Goal: Find specific page/section: Find specific page/section

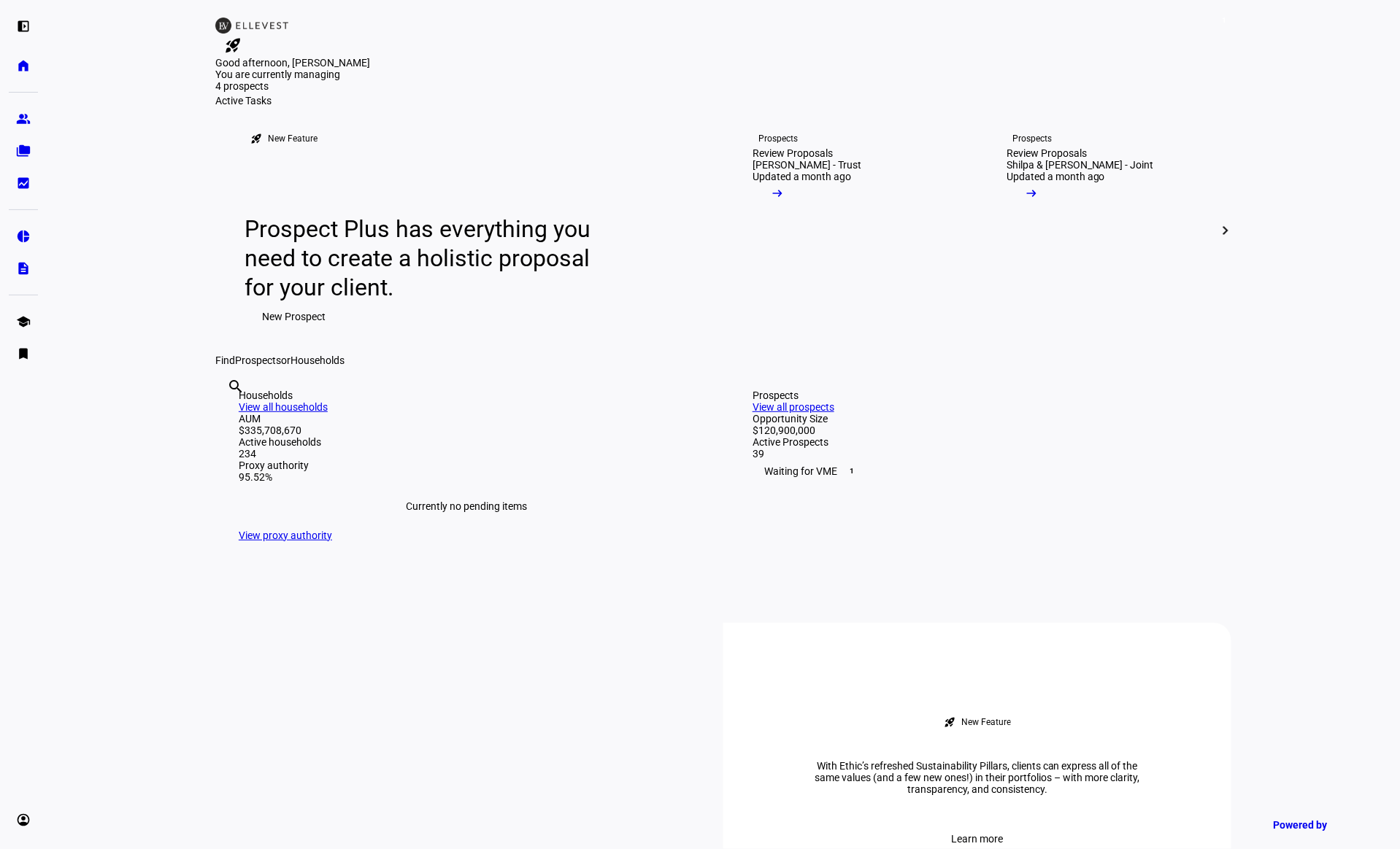
click at [230, 415] on input "text" at bounding box center [228, 406] width 3 height 18
type input "cicc"
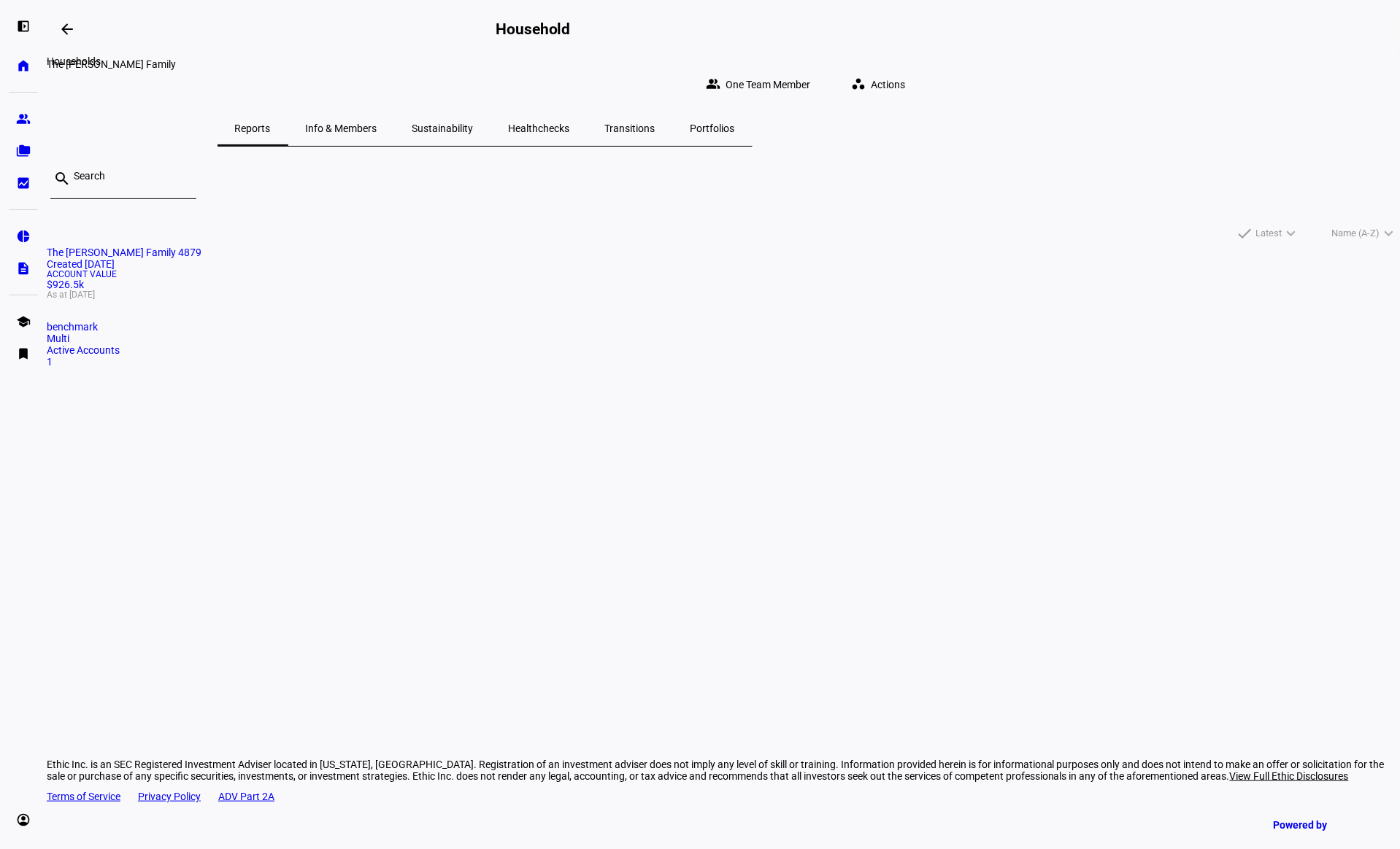
click at [75, 31] on mat-icon "arrow_backwards" at bounding box center [67, 29] width 18 height 18
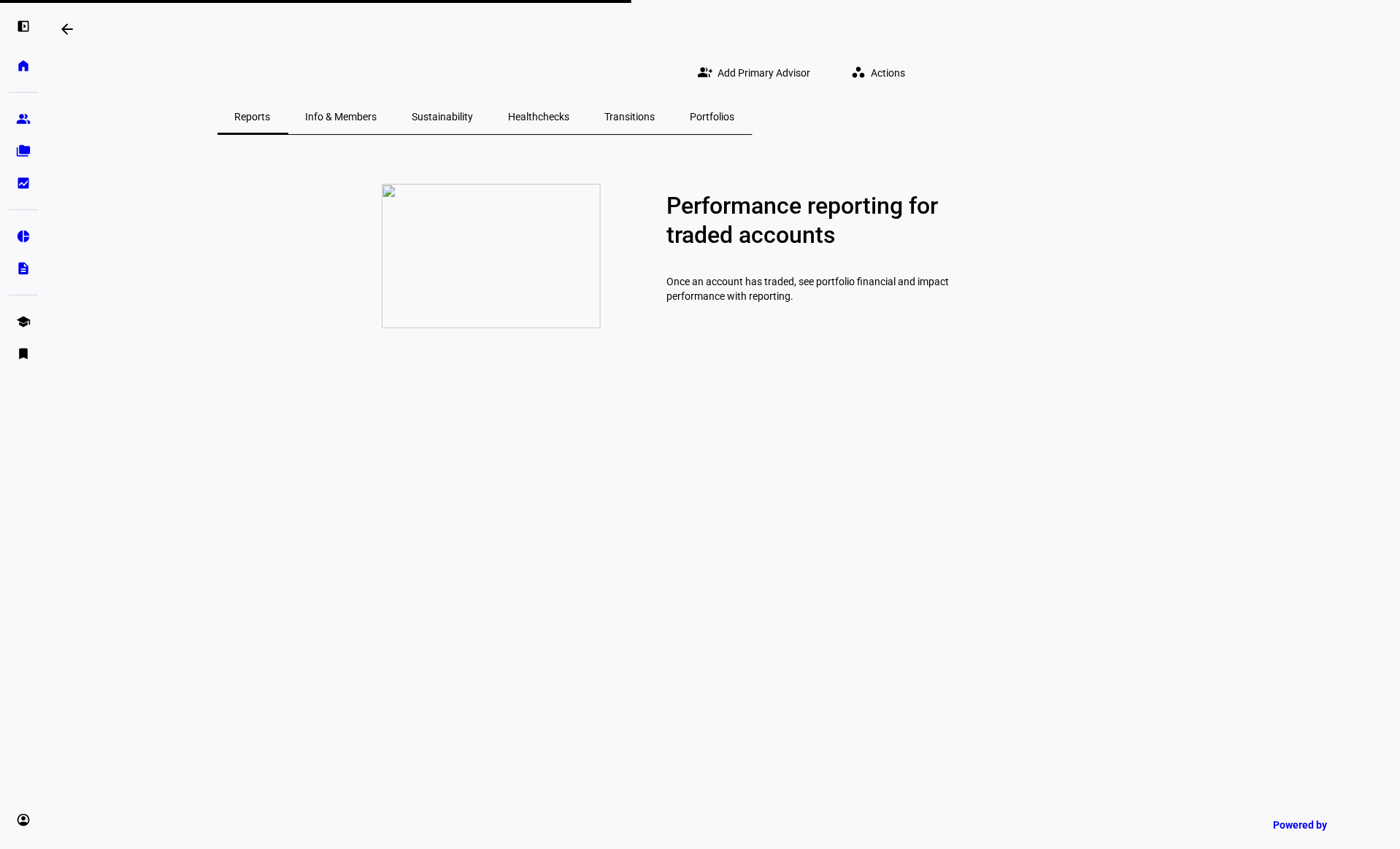
click at [569, 109] on span "Healthchecks" at bounding box center [539, 116] width 61 height 35
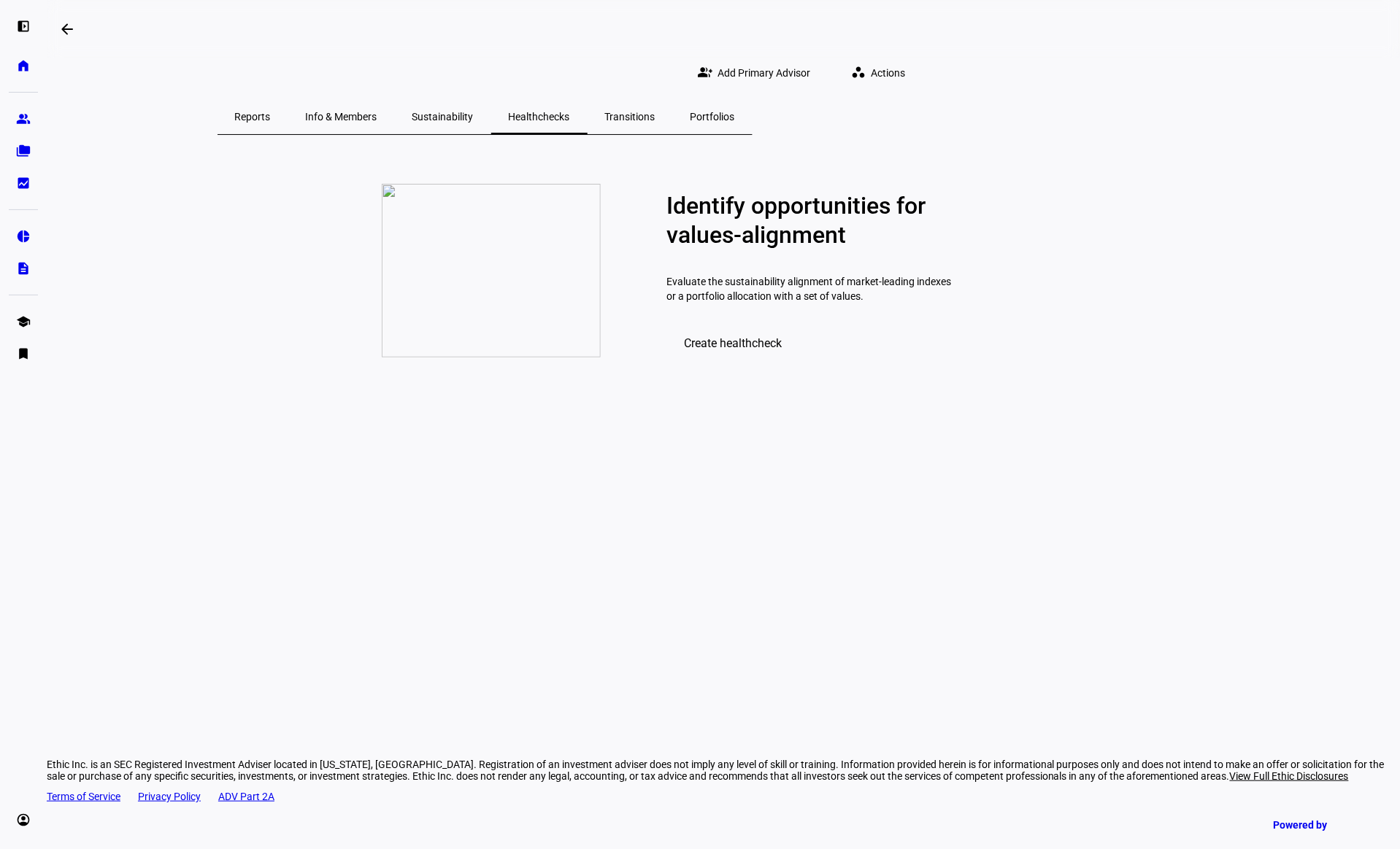
click at [474, 113] on span "Sustainability" at bounding box center [443, 116] width 61 height 10
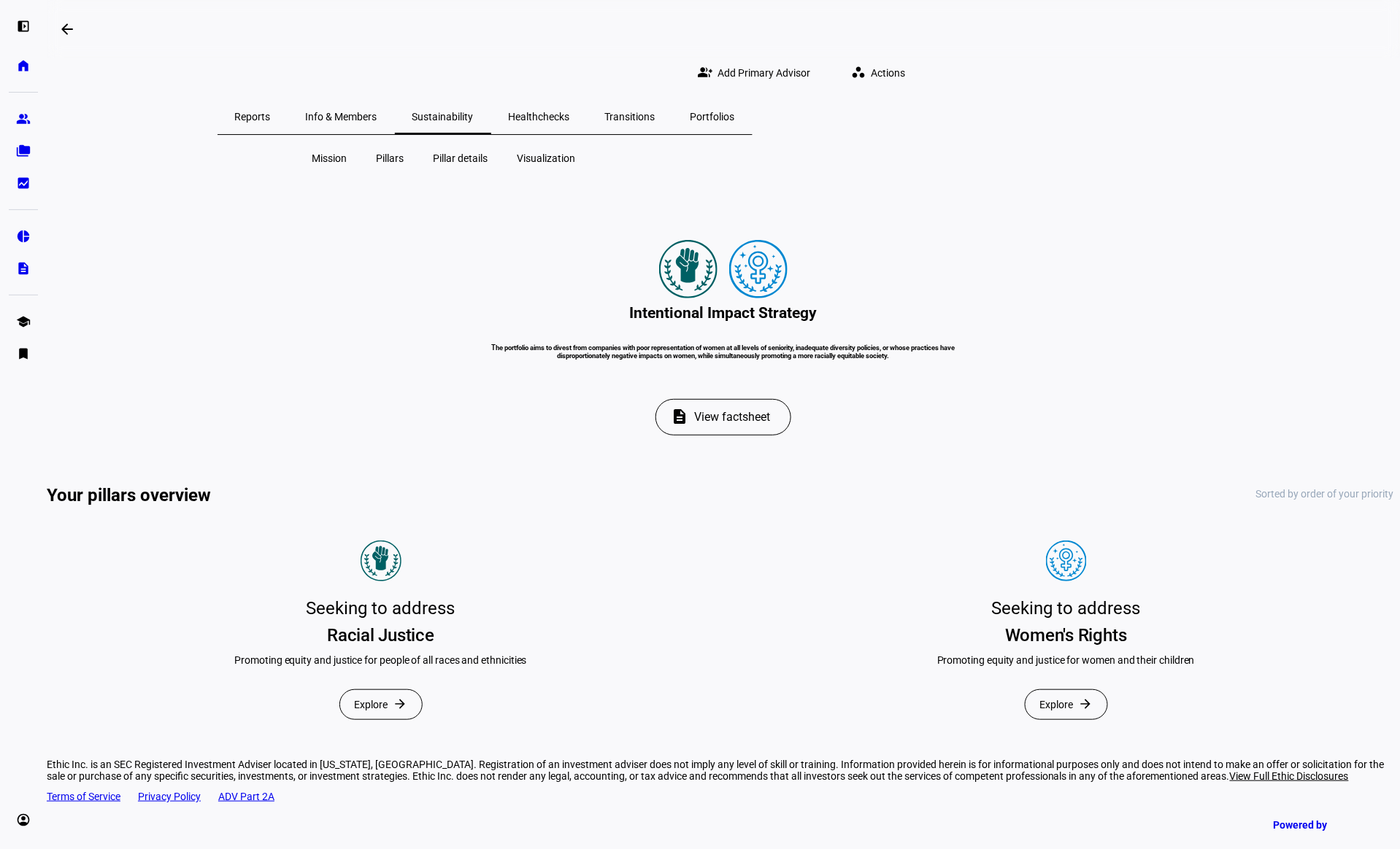
click at [735, 122] on span "Portfolios" at bounding box center [712, 116] width 44 height 10
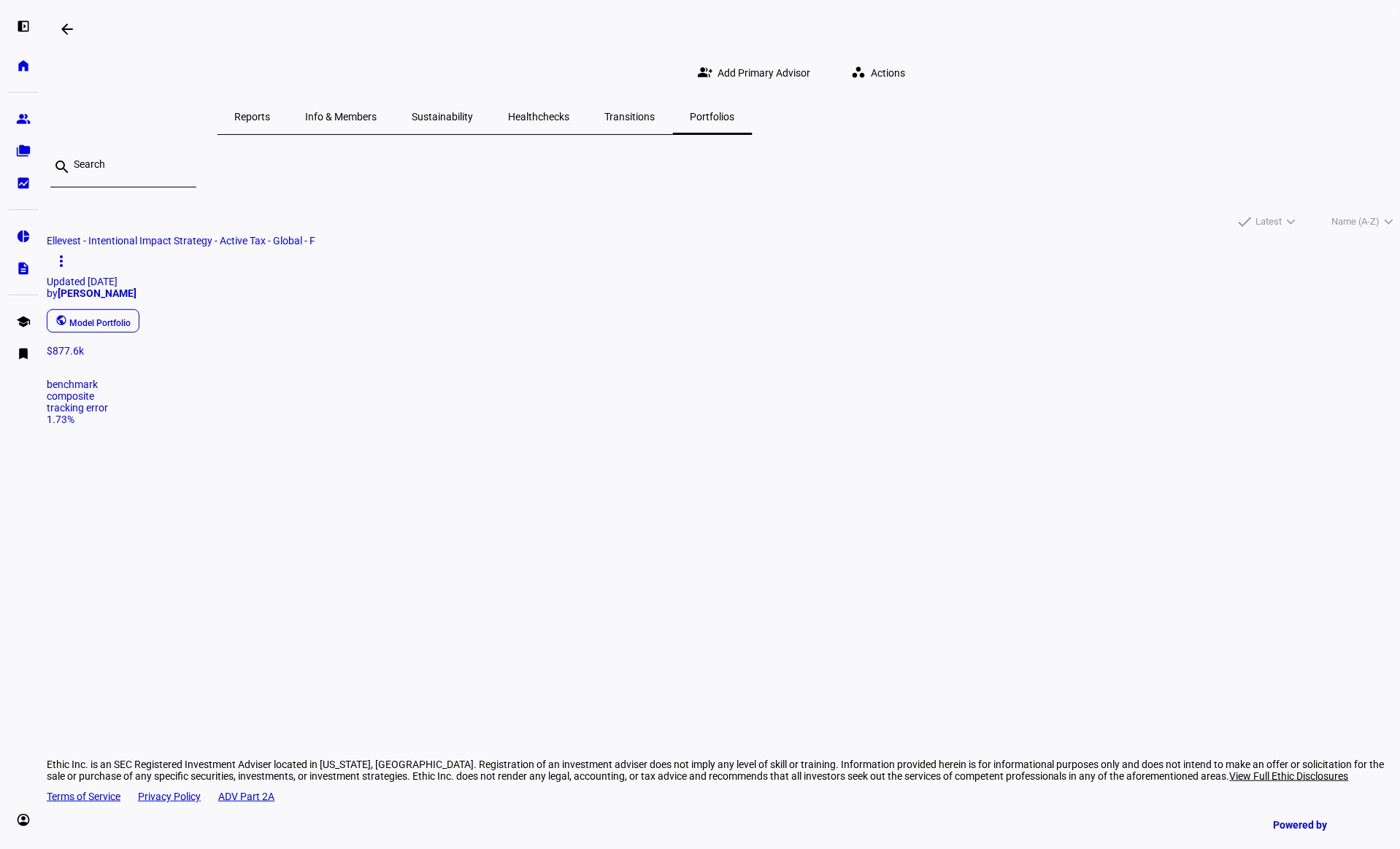
click at [271, 108] on span "Reports" at bounding box center [253, 116] width 36 height 35
click at [79, 24] on span at bounding box center [66, 28] width 35 height 35
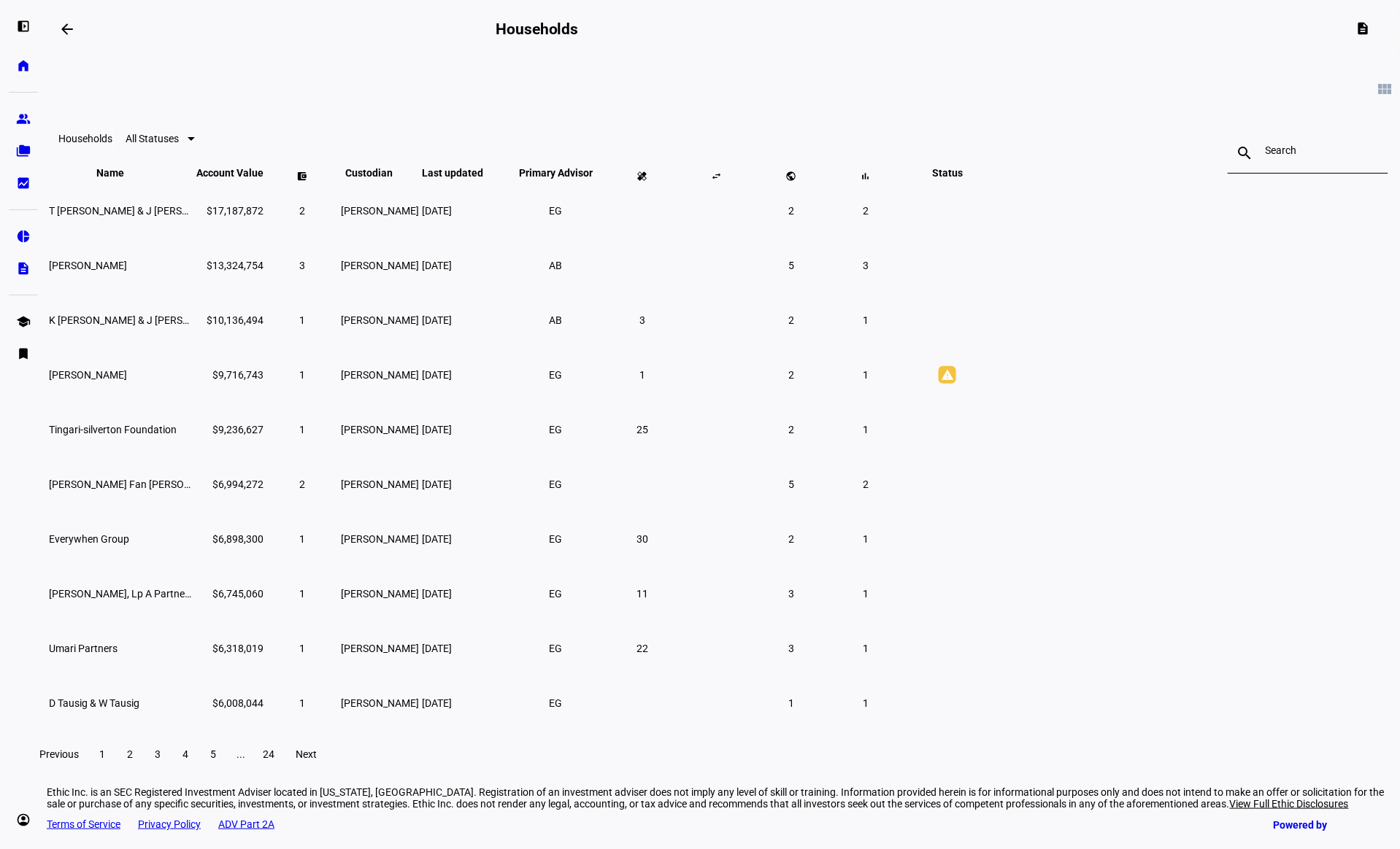
click at [1266, 156] on input at bounding box center [1307, 150] width 84 height 11
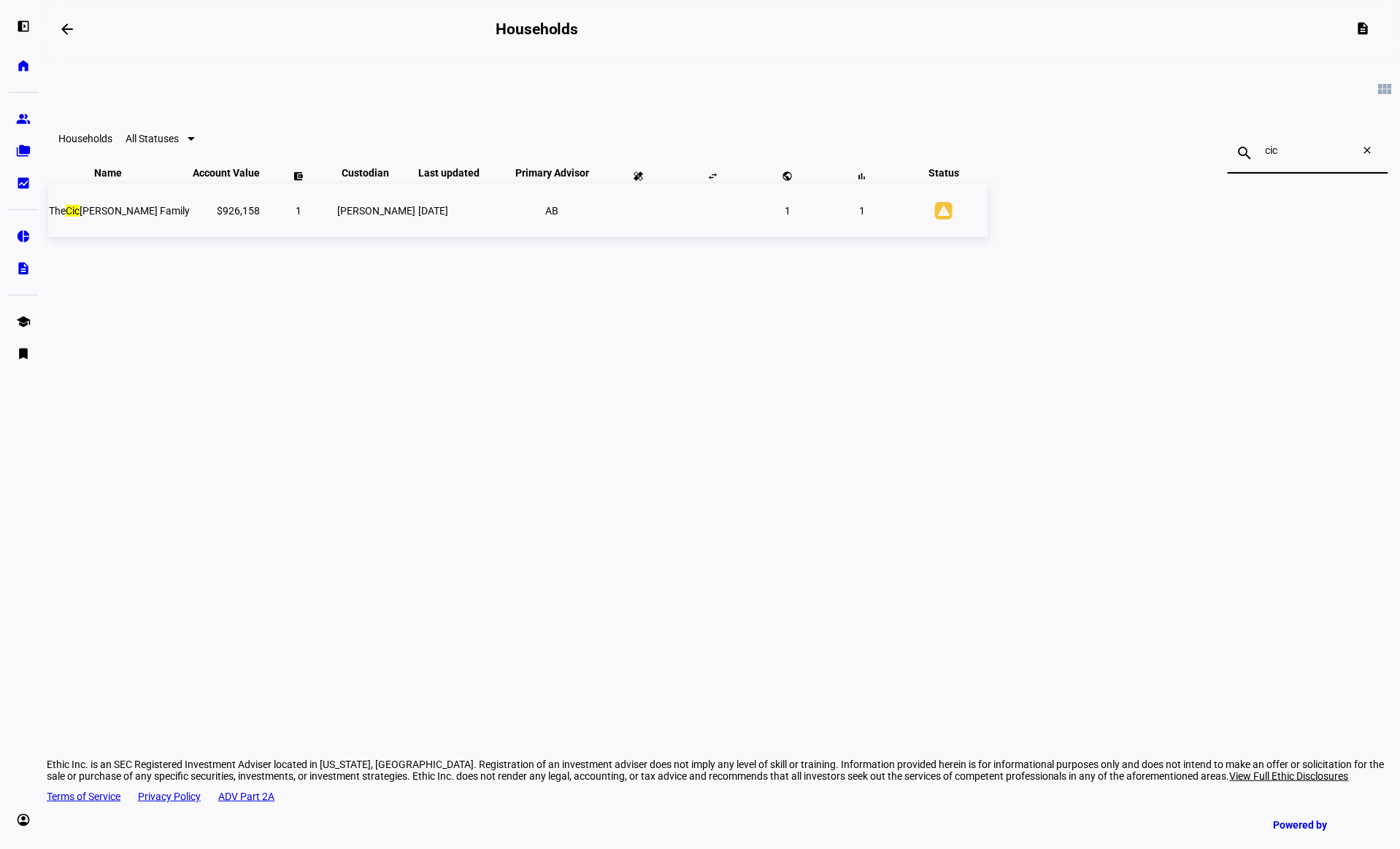
type input "cic"
click at [190, 217] on span "The Cic [PERSON_NAME] Family" at bounding box center [119, 211] width 141 height 11
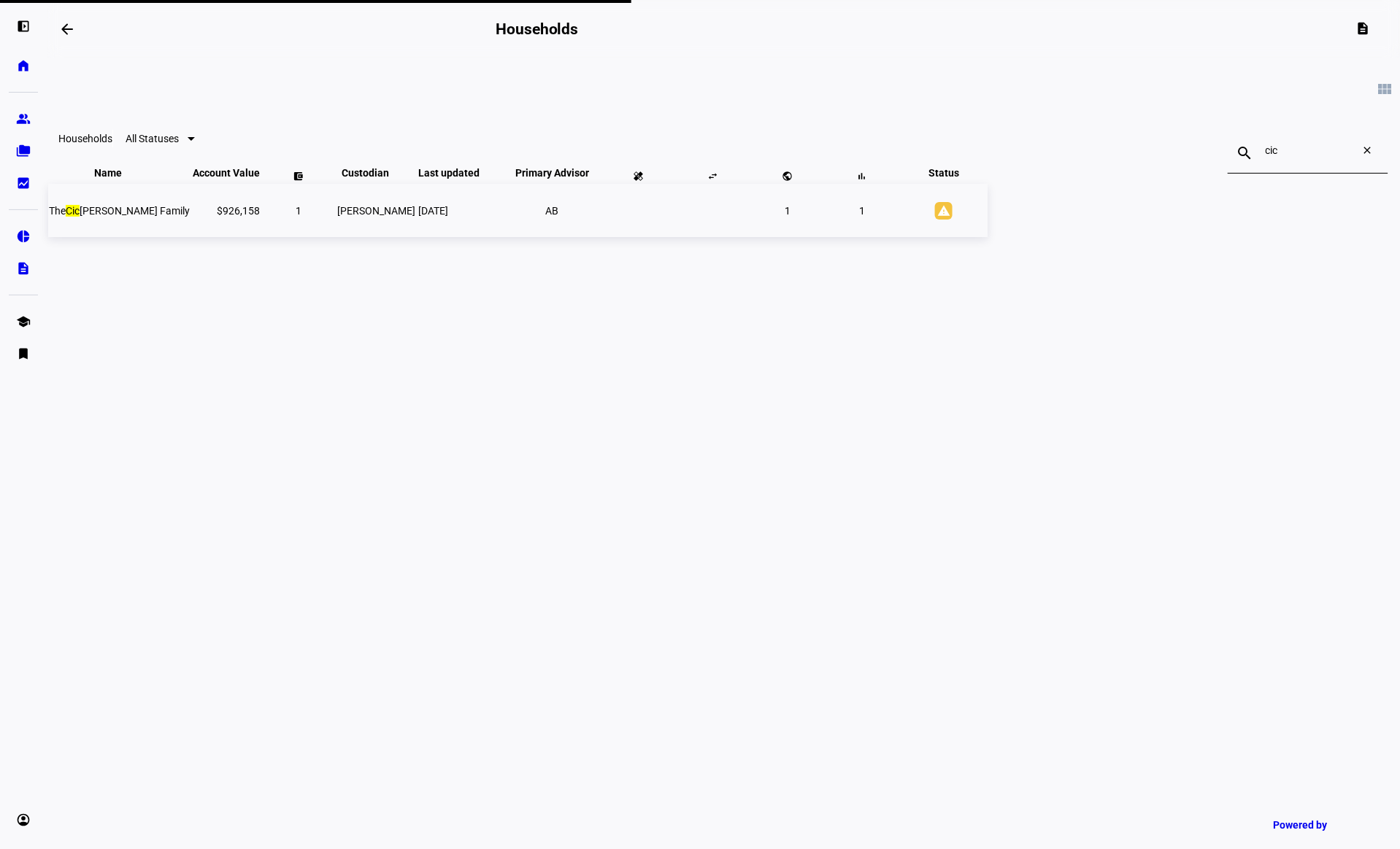
click at [190, 234] on td "The Cic [PERSON_NAME] Family" at bounding box center [119, 210] width 142 height 53
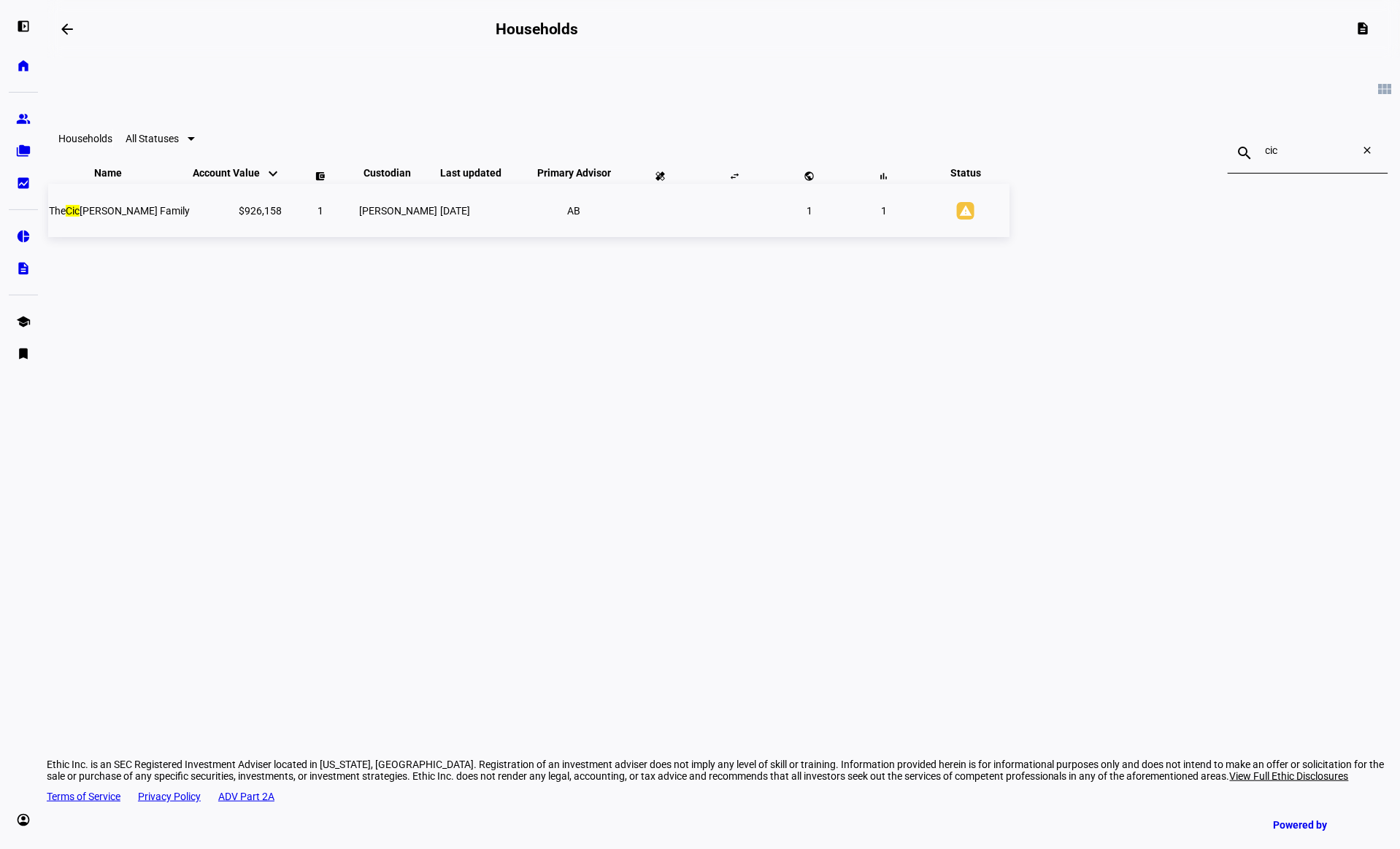
click at [190, 232] on td "The Cic [PERSON_NAME] Family" at bounding box center [119, 210] width 142 height 53
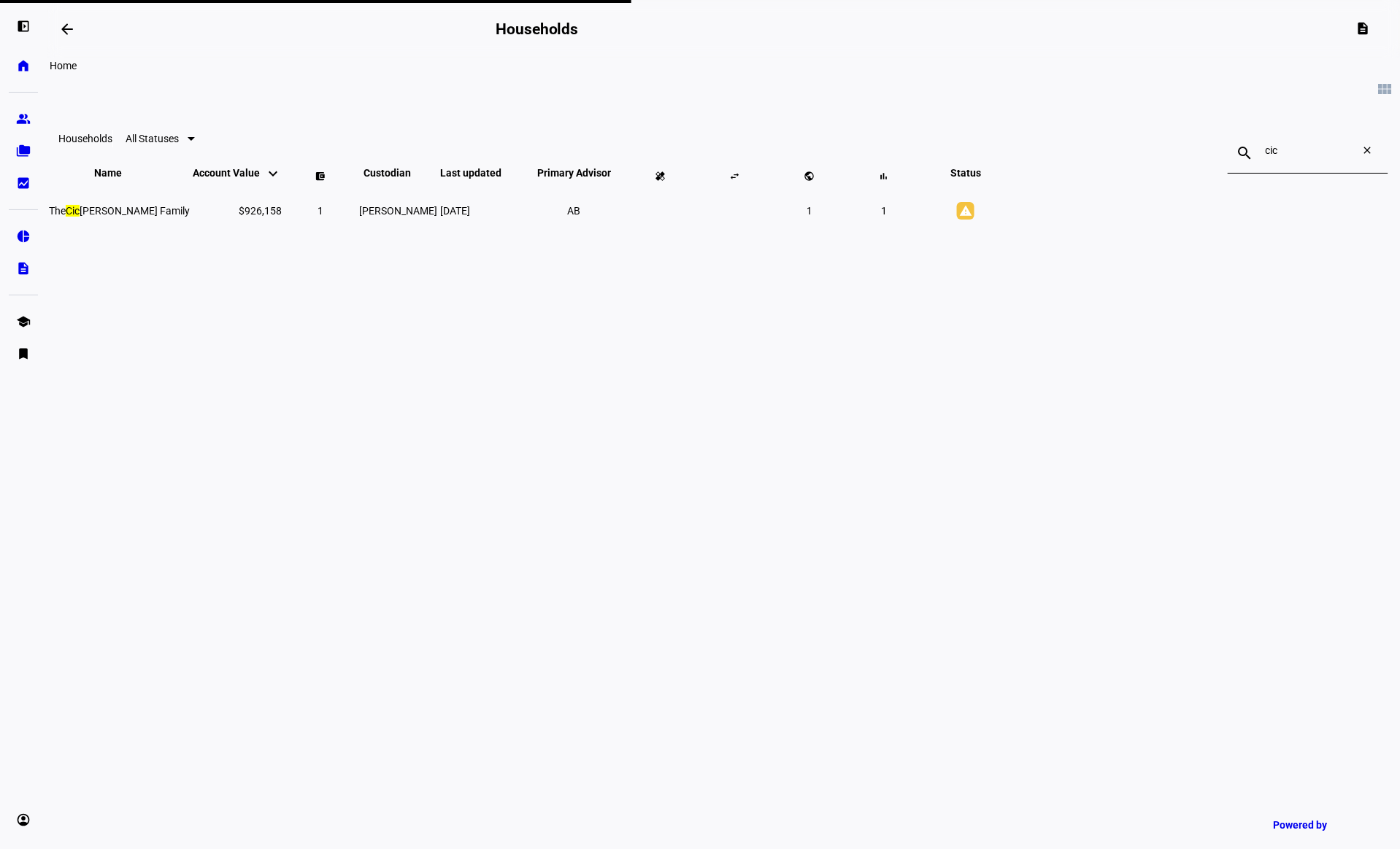
click at [12, 61] on link "home Home" at bounding box center [23, 65] width 29 height 29
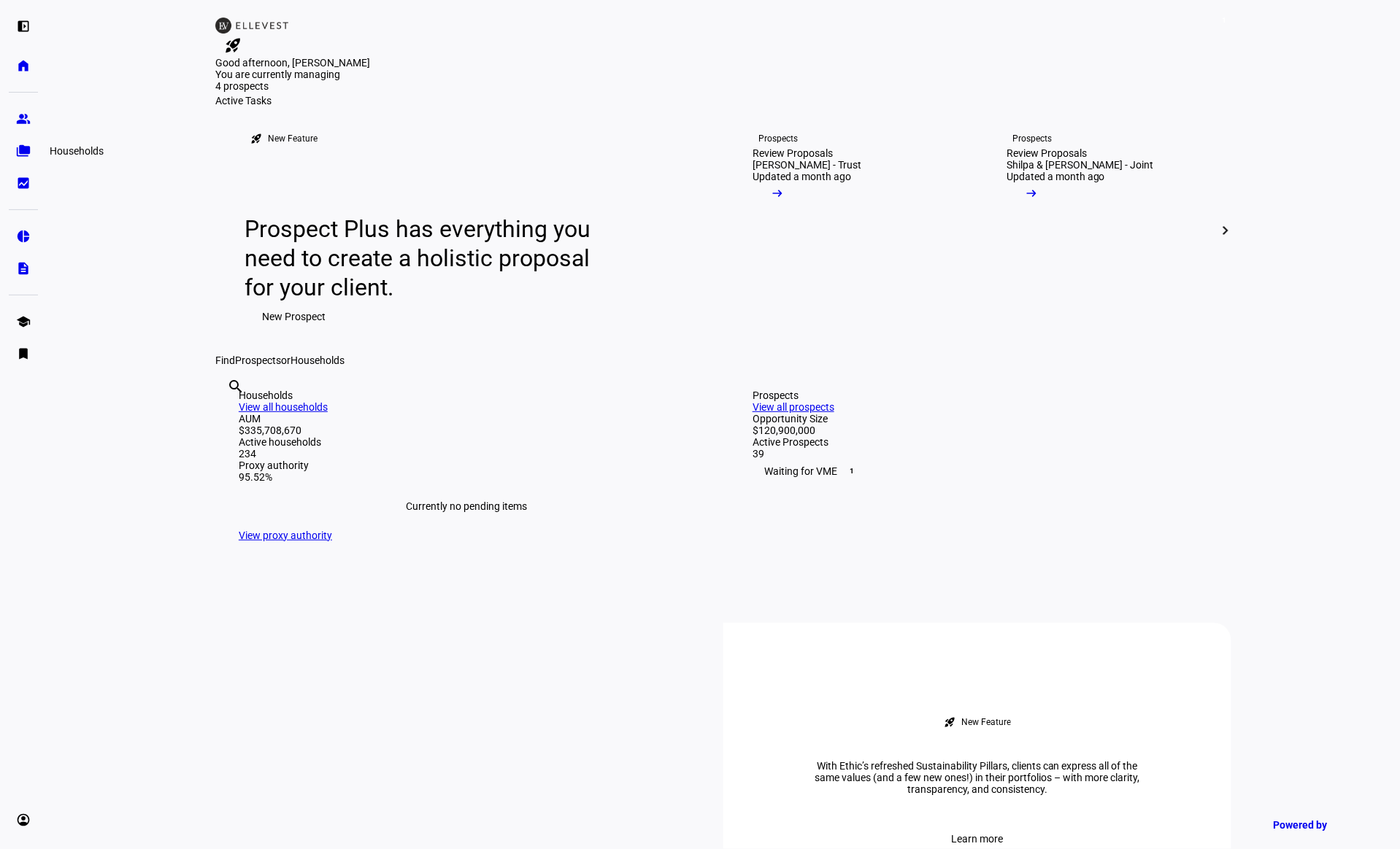
click at [18, 150] on eth-mat-symbol "folder_copy" at bounding box center [23, 150] width 14 height 14
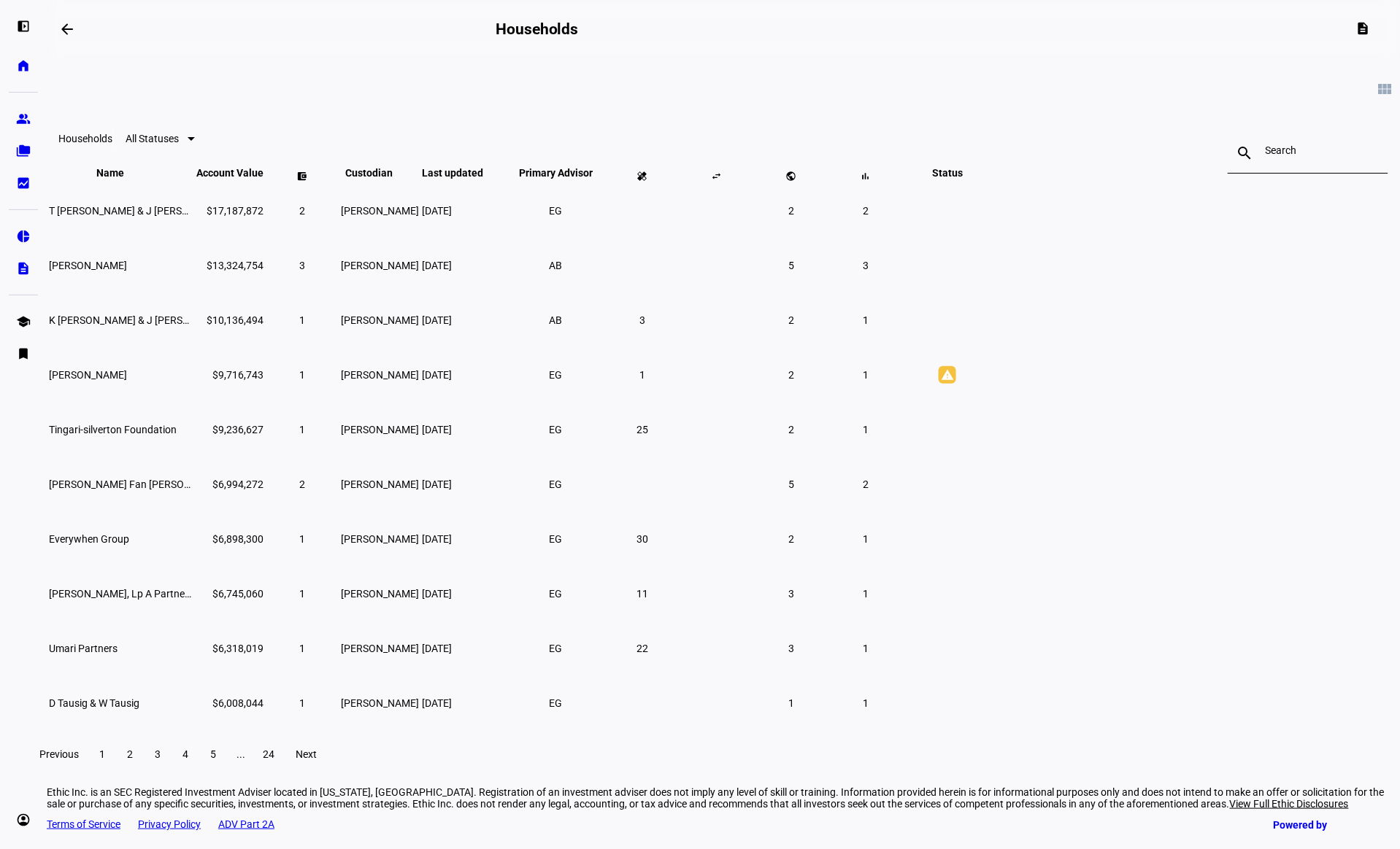
click at [1266, 161] on div at bounding box center [1307, 152] width 84 height 41
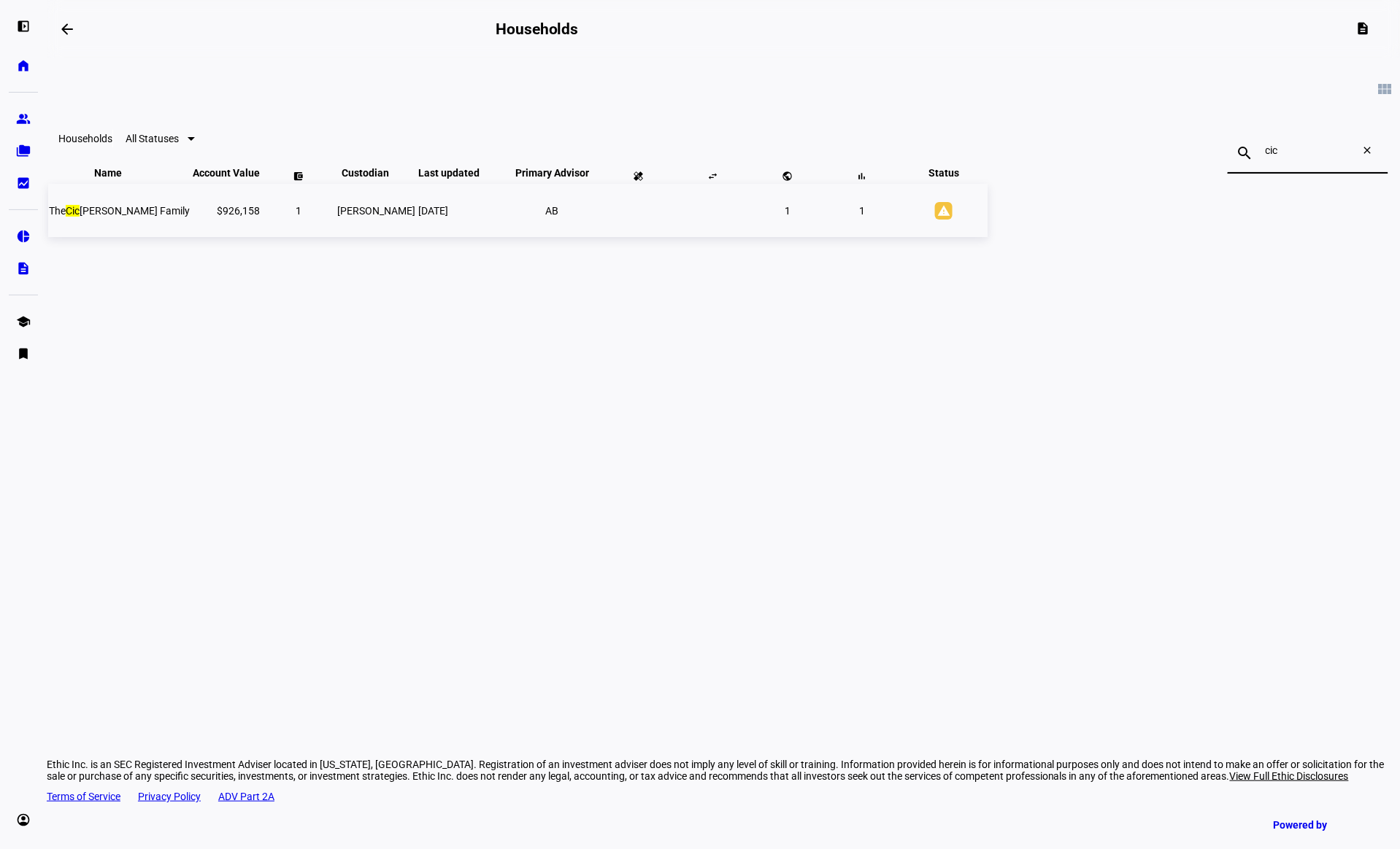
type input "cic"
click at [190, 217] on span "The Cic [PERSON_NAME] Family" at bounding box center [119, 211] width 141 height 11
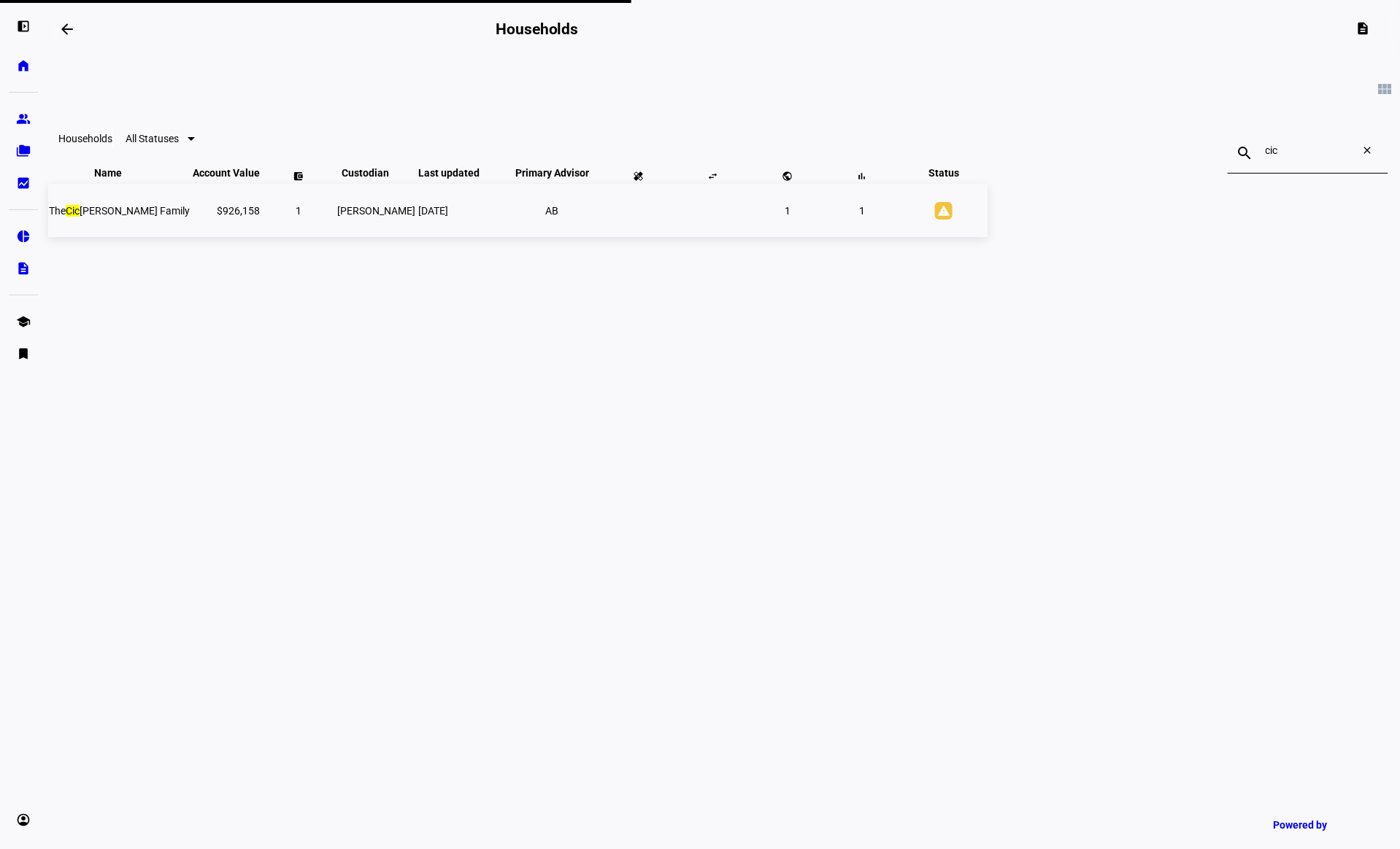
click at [260, 237] on td "$926,158" at bounding box center [226, 210] width 69 height 53
